Goal: Transaction & Acquisition: Subscribe to service/newsletter

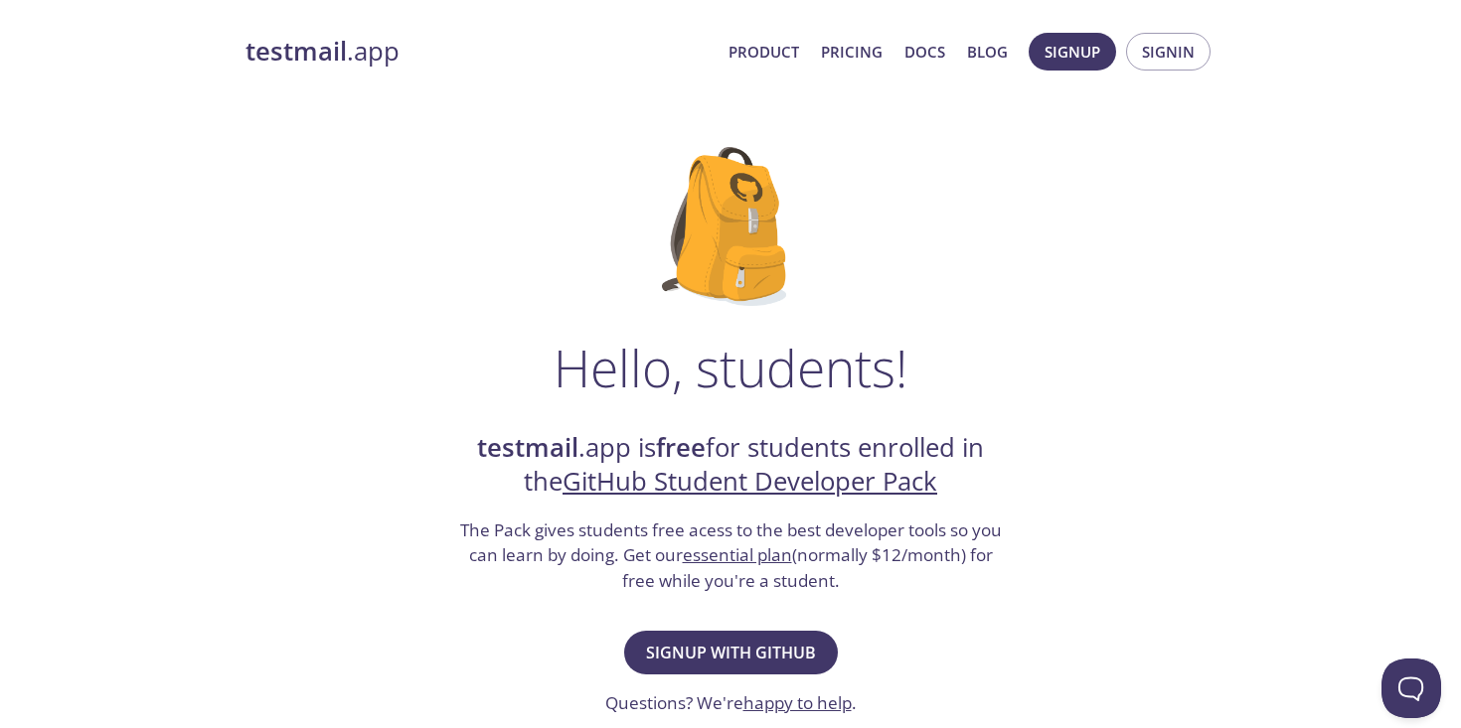
scroll to position [67, 0]
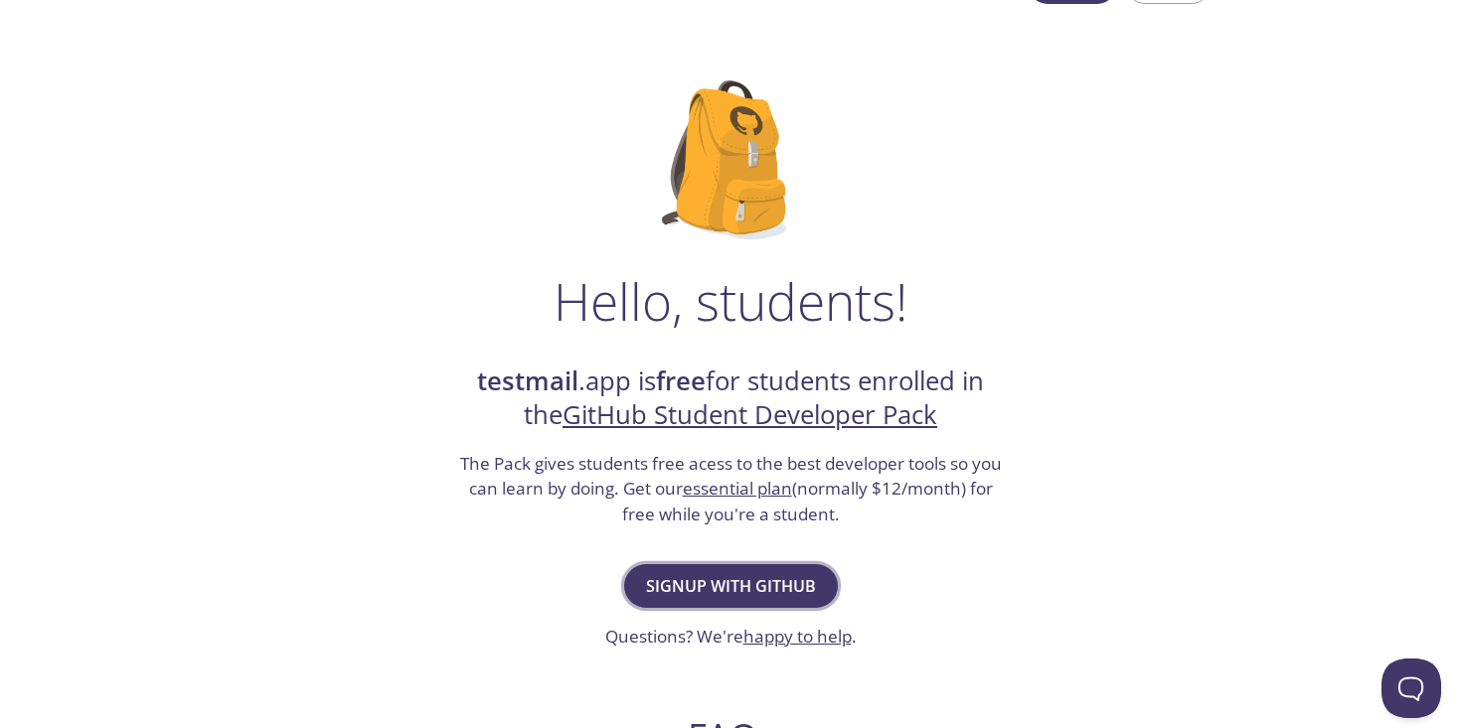
click at [764, 580] on span "Signup with GitHub" at bounding box center [731, 586] width 170 height 28
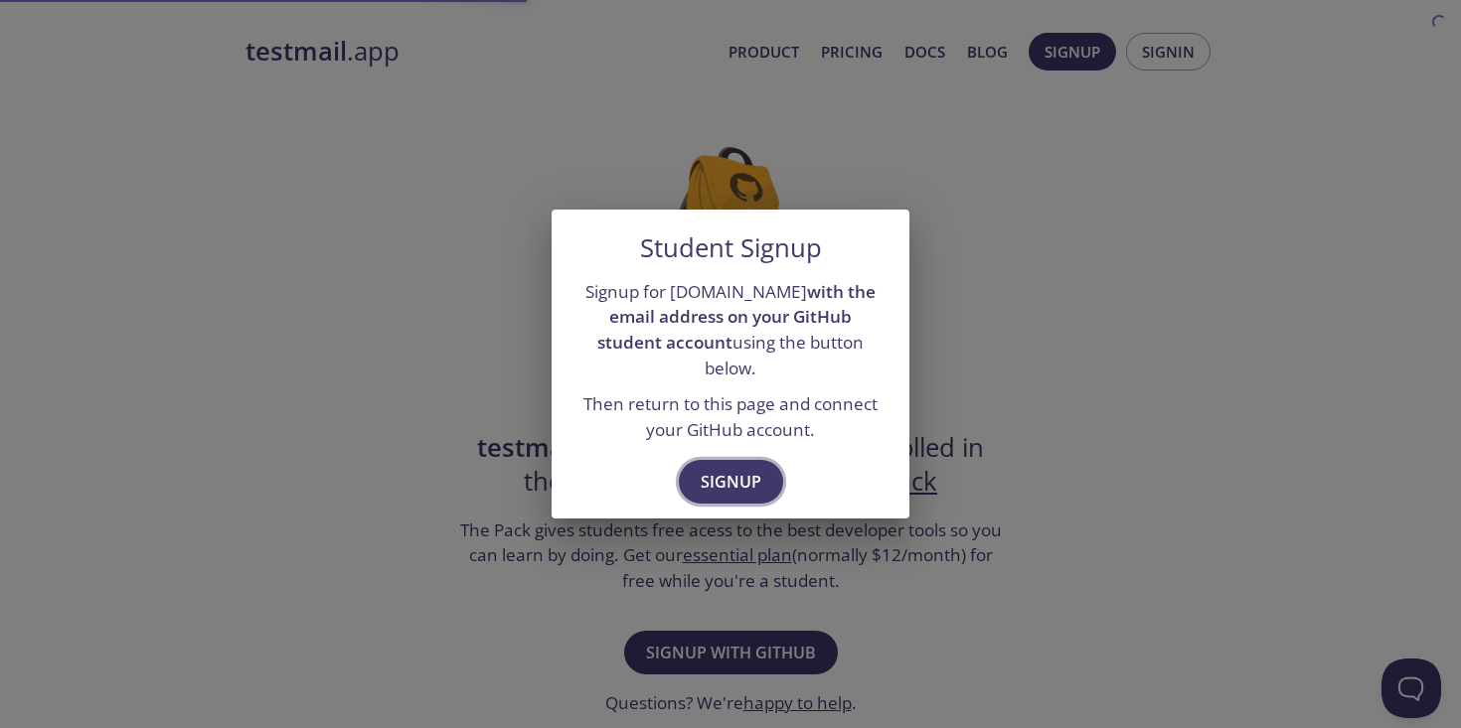
click at [740, 468] on span "Signup" at bounding box center [731, 482] width 61 height 28
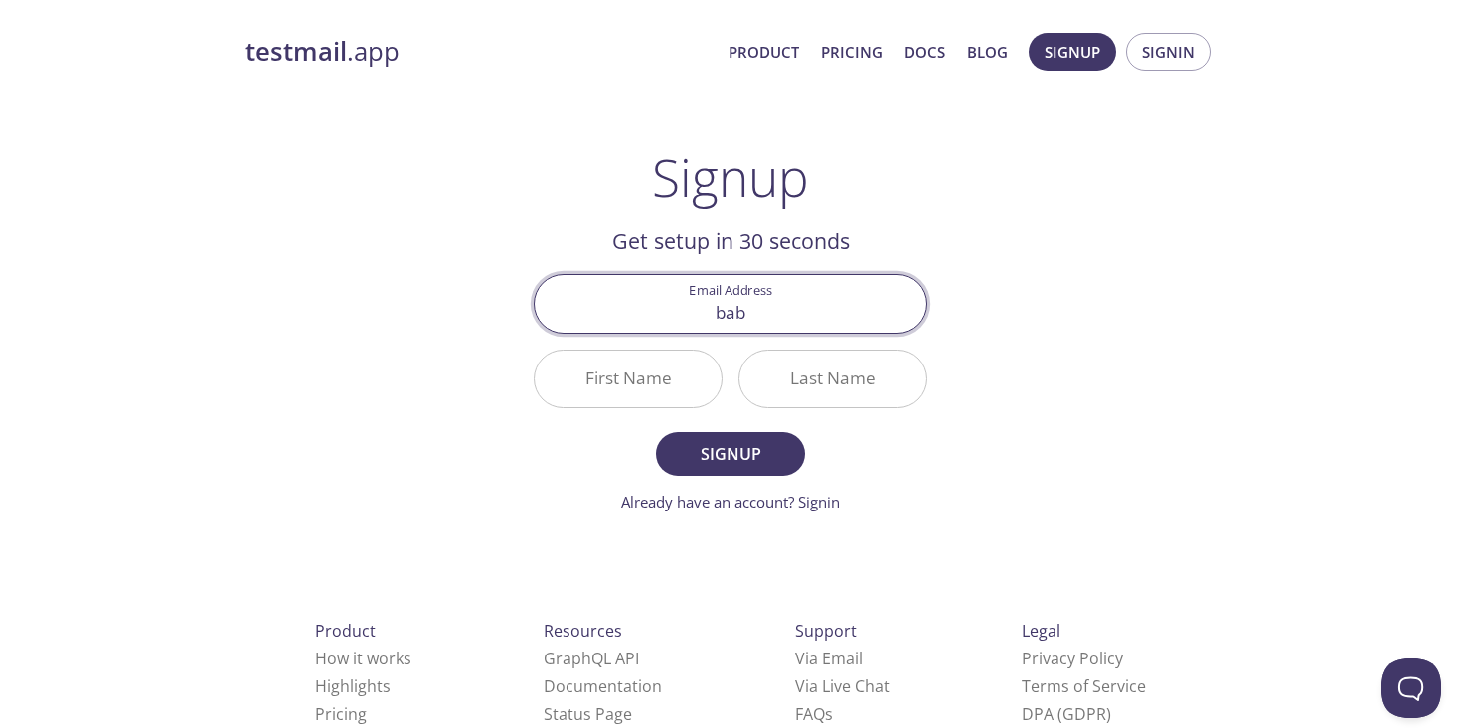
type input "[EMAIL_ADDRESS][DOMAIN_NAME]"
click at [656, 384] on input "First Name" at bounding box center [628, 379] width 187 height 57
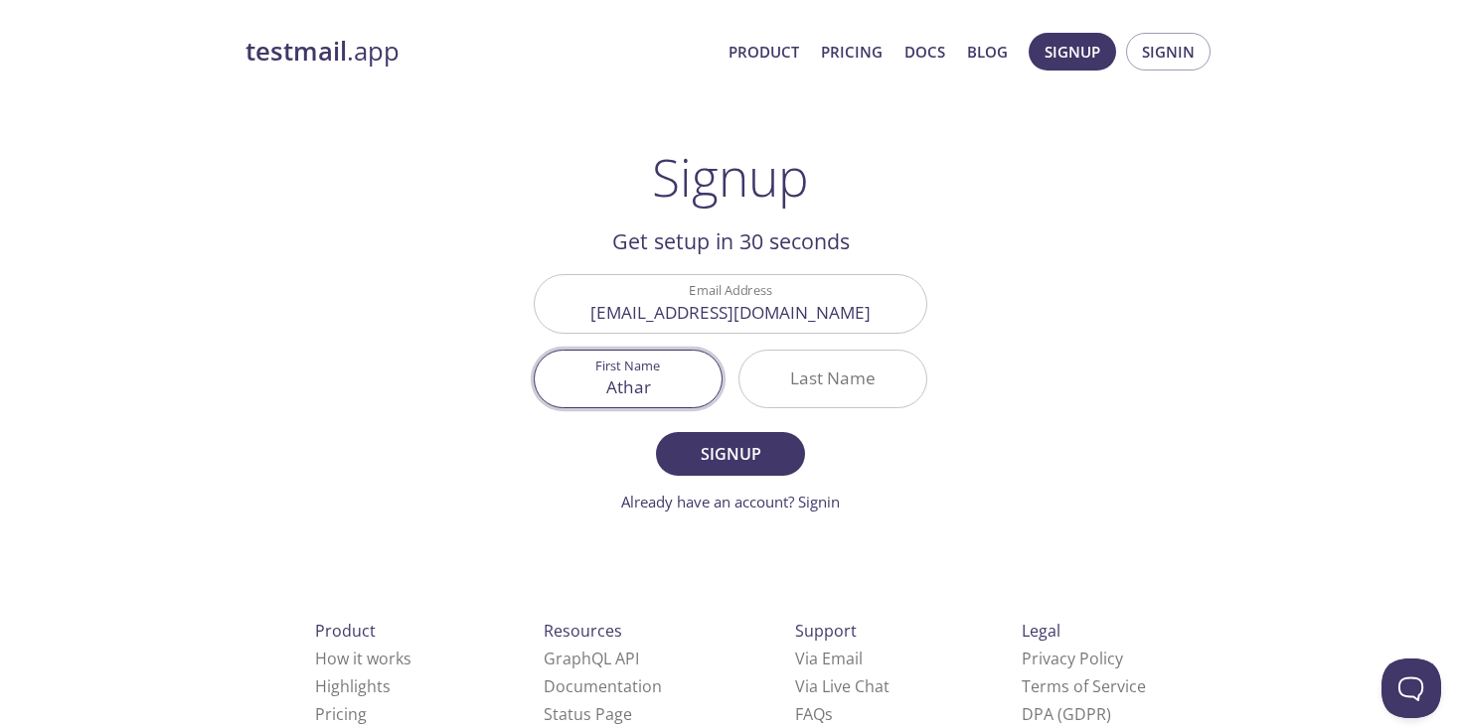
type input "Athar"
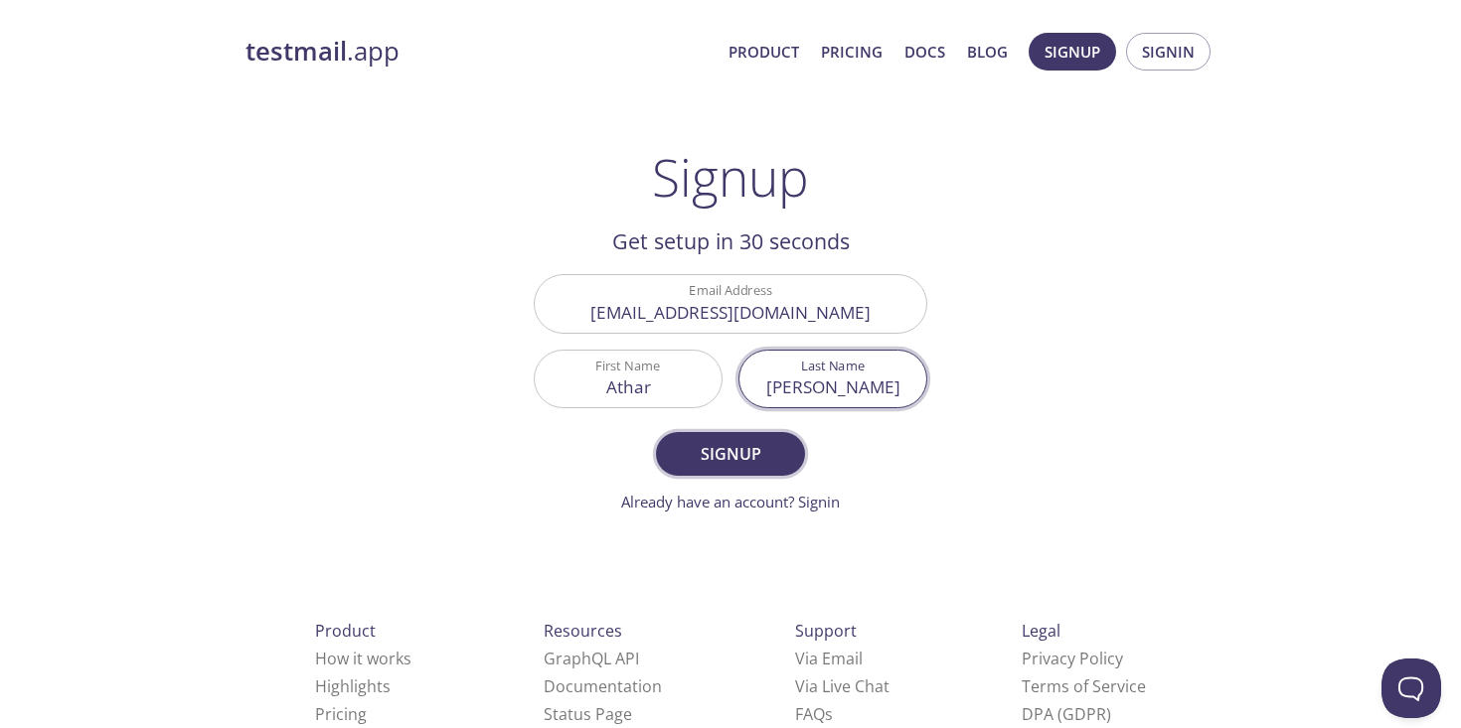
type input "[PERSON_NAME]"
click at [728, 461] on span "Signup" at bounding box center [730, 454] width 105 height 28
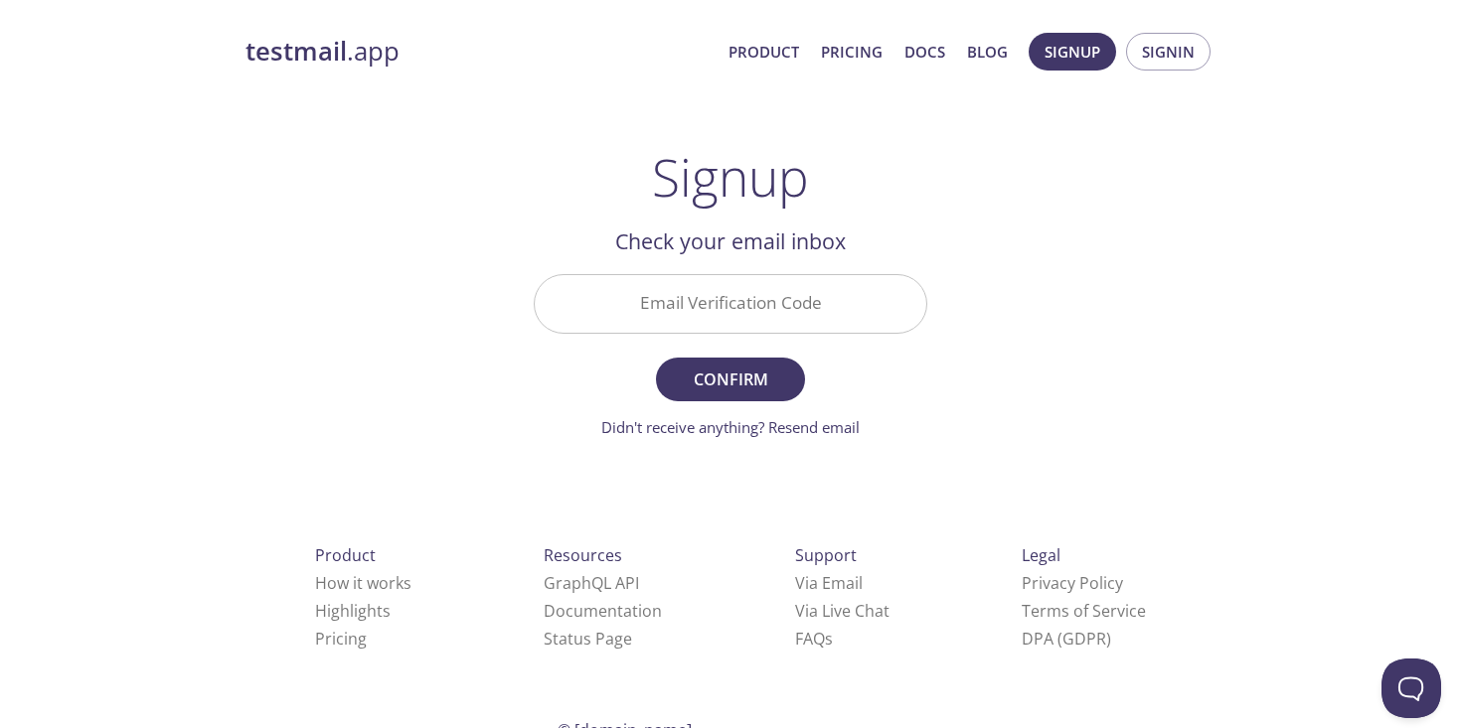
click at [722, 319] on input "Email Verification Code" at bounding box center [730, 303] width 391 height 57
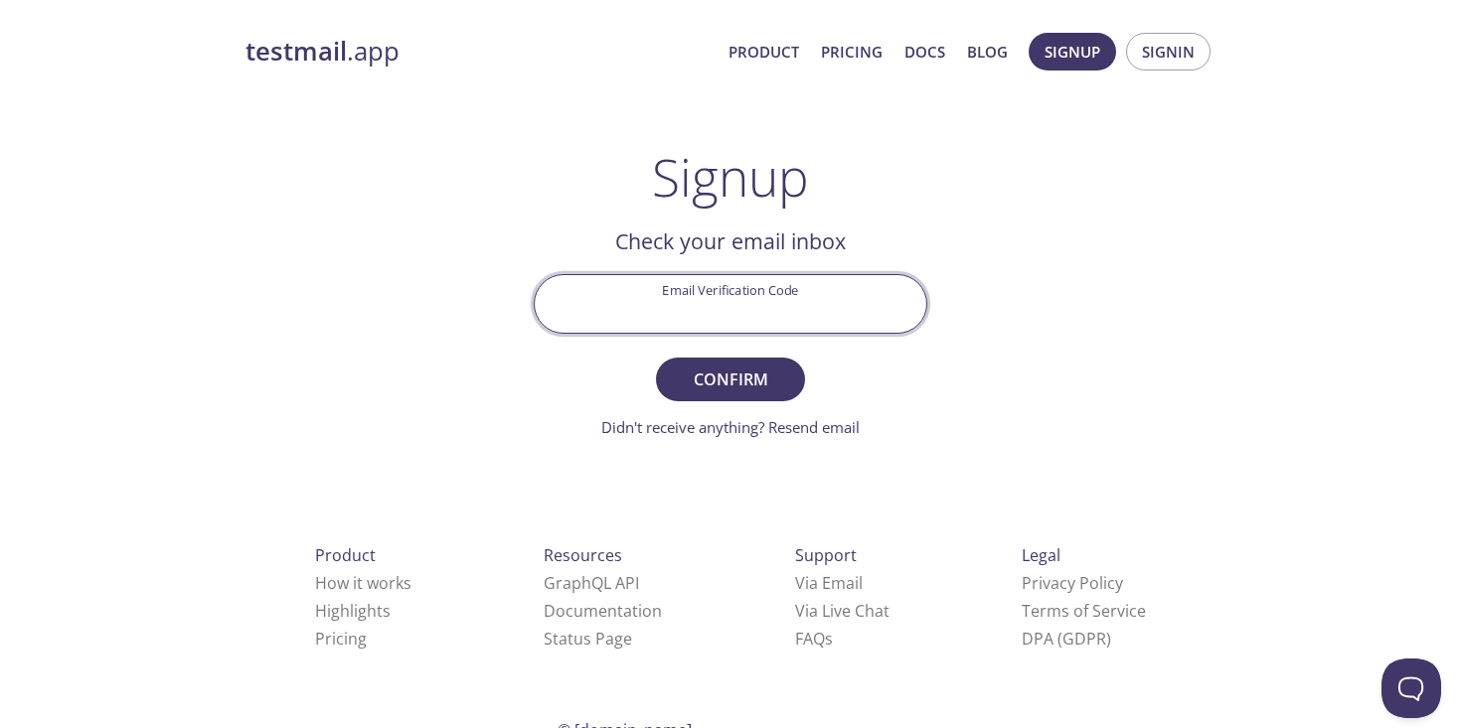
paste input "6PWP4LT"
type input "6PWP4LT"
click at [726, 388] on span "Confirm" at bounding box center [730, 380] width 105 height 28
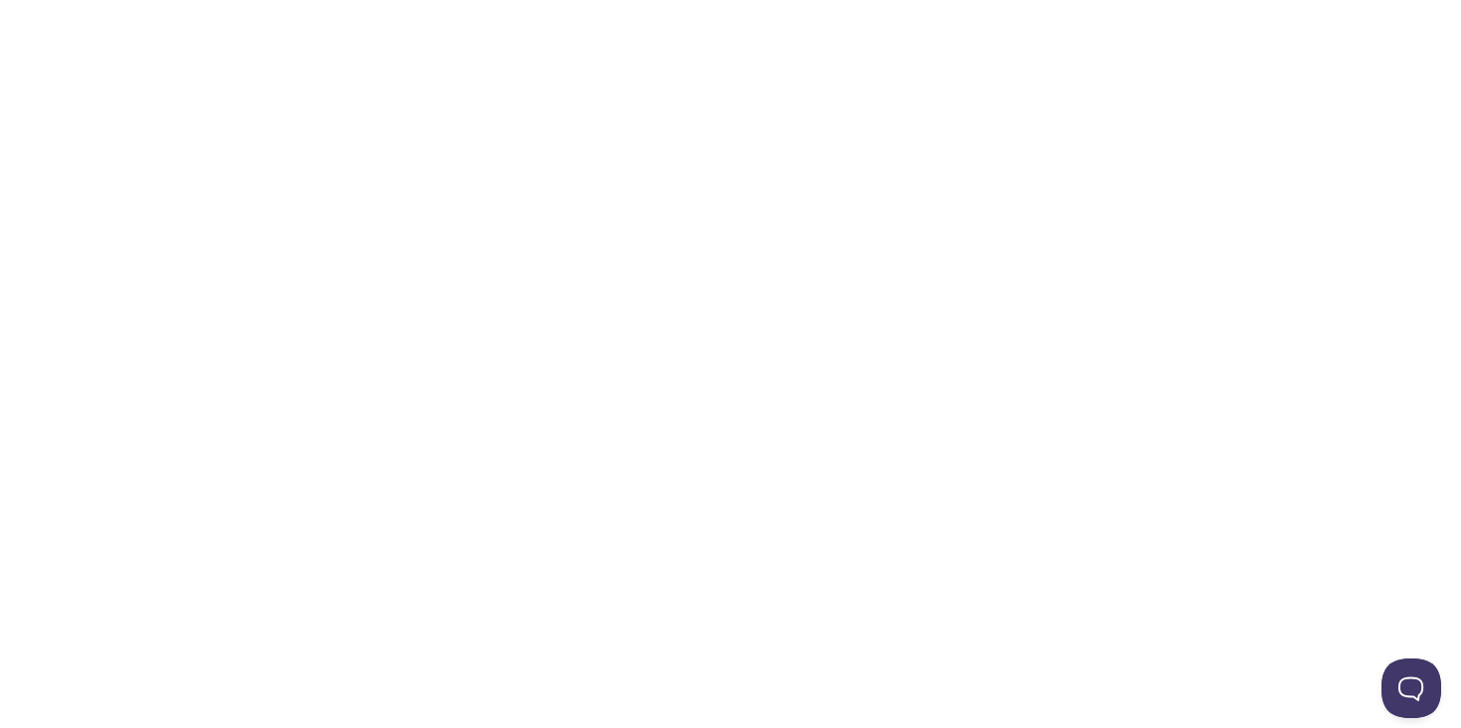
click at [1070, 0] on html "Automate email tests | loved by developers & QA teams" at bounding box center [730, 0] width 1461 height 0
click at [939, 0] on html "Automate email tests | loved by developers & QA teams" at bounding box center [730, 0] width 1461 height 0
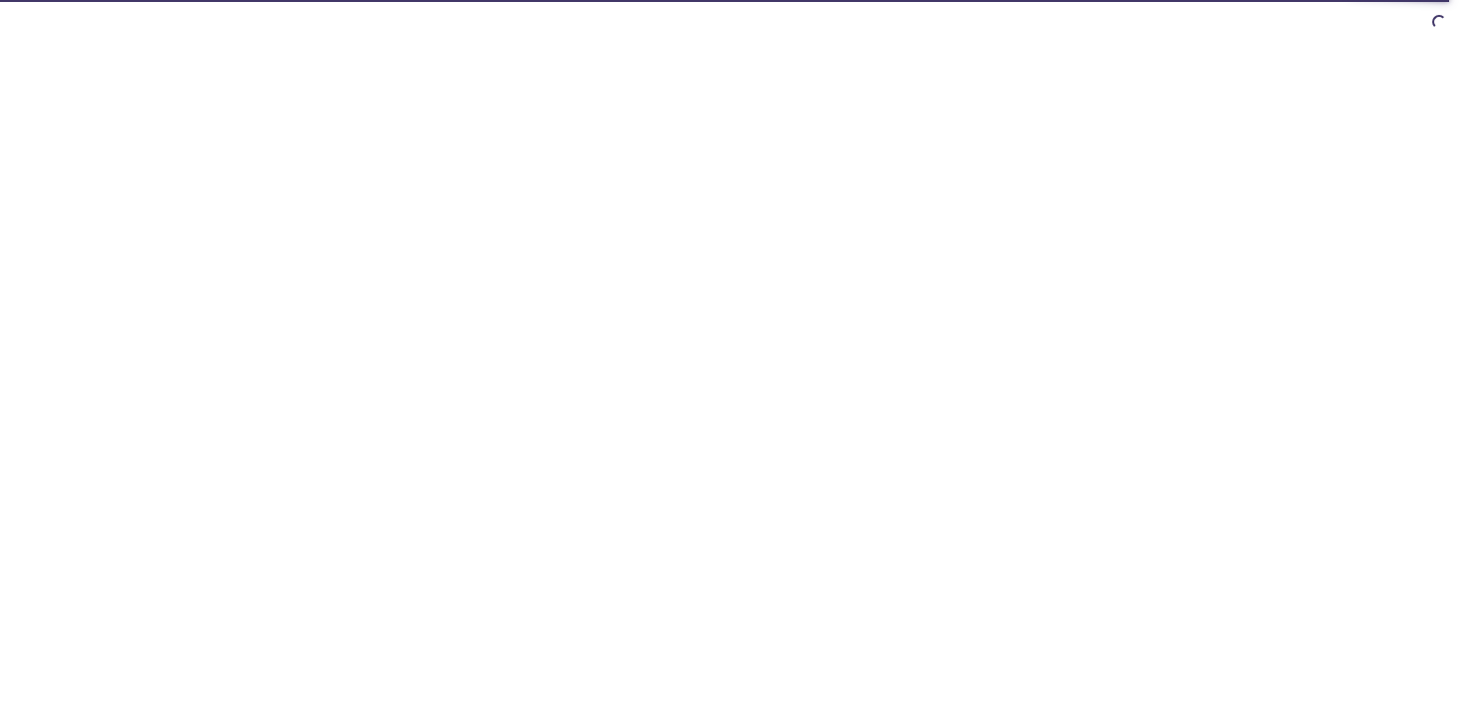
click at [1162, 0] on html at bounding box center [730, 0] width 1461 height 0
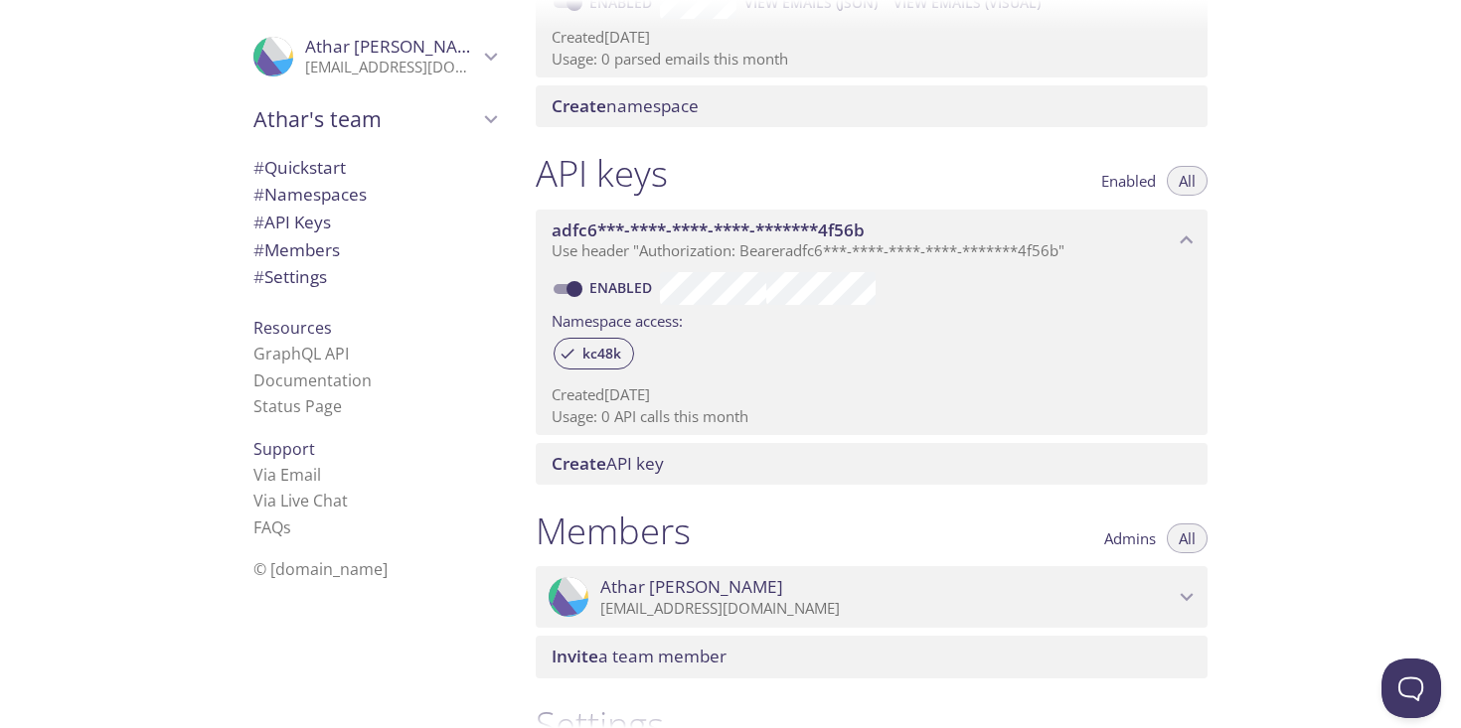
scroll to position [390, 0]
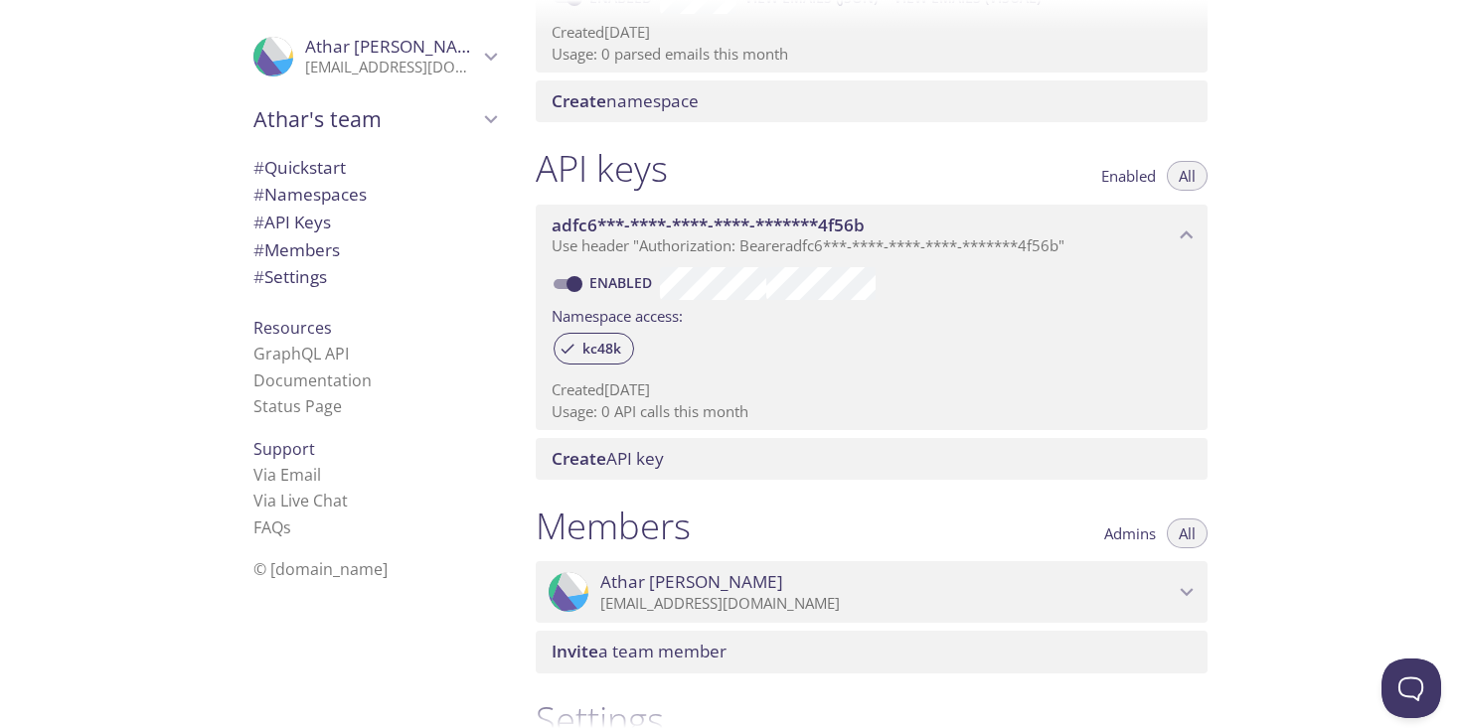
click at [657, 98] on span "Create namespace" at bounding box center [624, 100] width 147 height 23
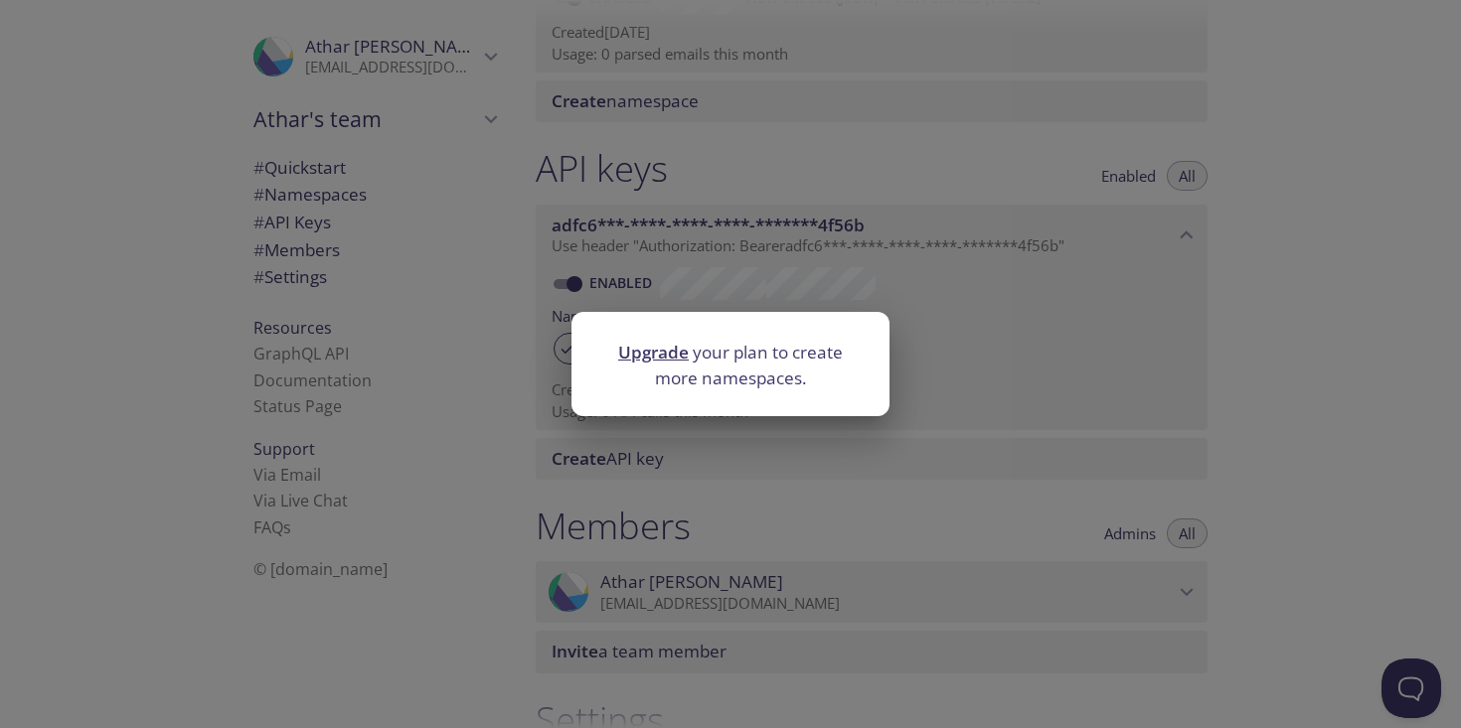
click at [897, 321] on div "Upgrade your plan to create more namespaces." at bounding box center [730, 364] width 1461 height 728
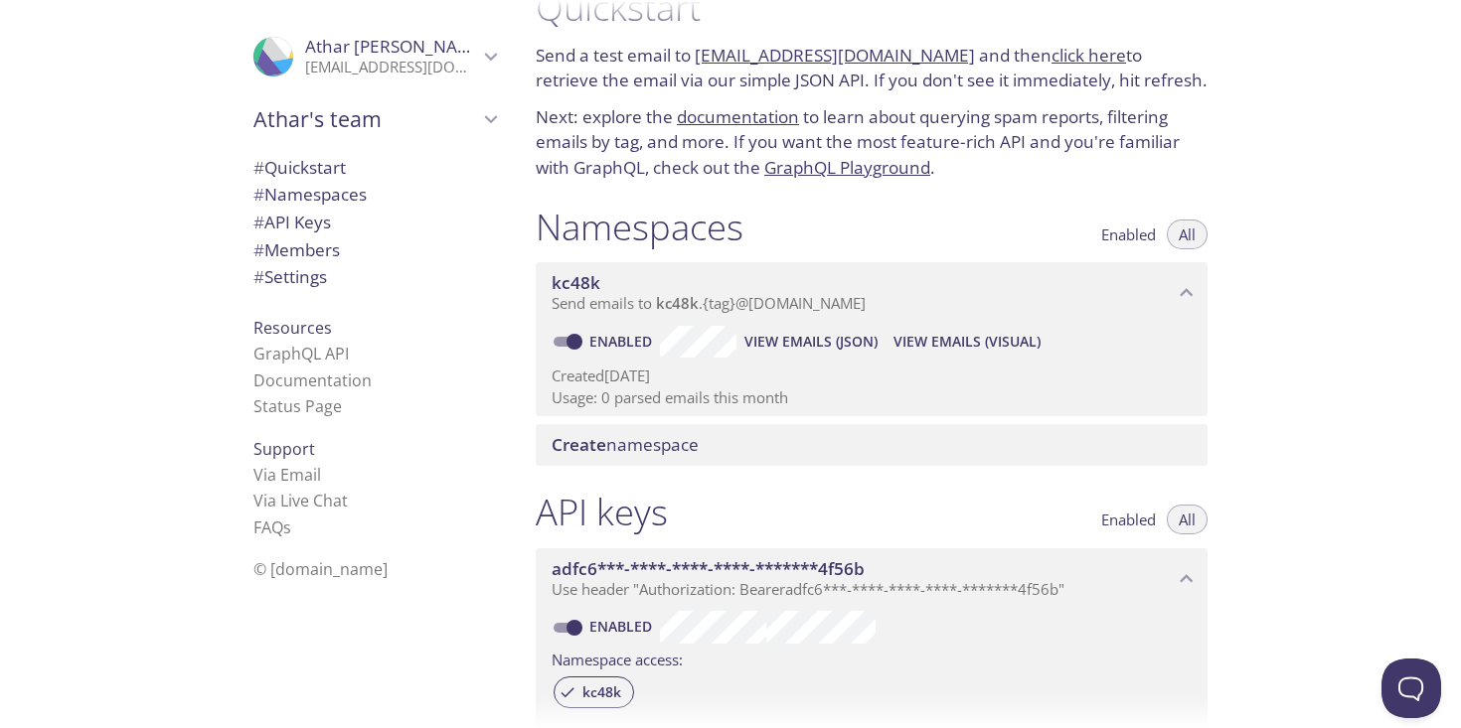
scroll to position [0, 0]
